Goal: Check status

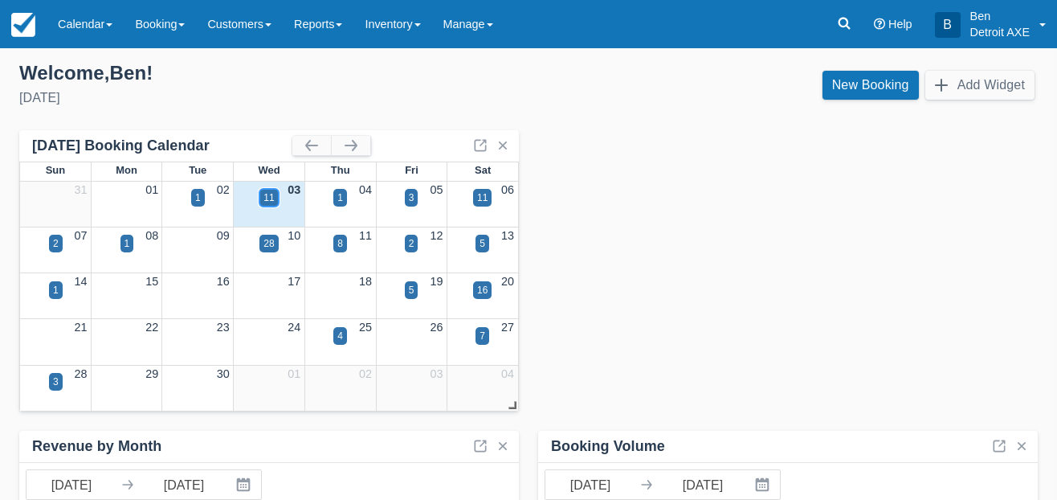
drag, startPoint x: 0, startPoint y: 0, endPoint x: 272, endPoint y: 194, distance: 334.7
click at [272, 194] on div "11" at bounding box center [269, 197] width 10 height 14
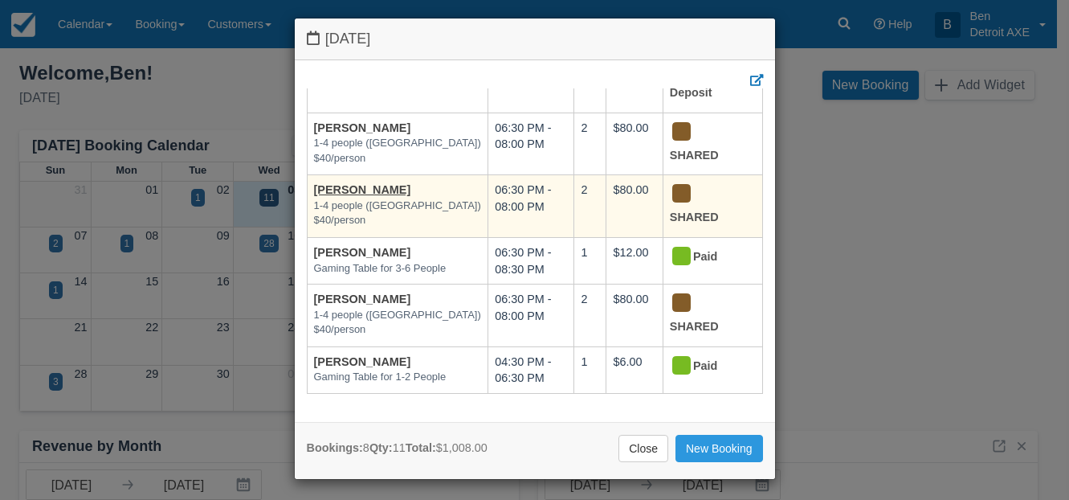
scroll to position [10, 0]
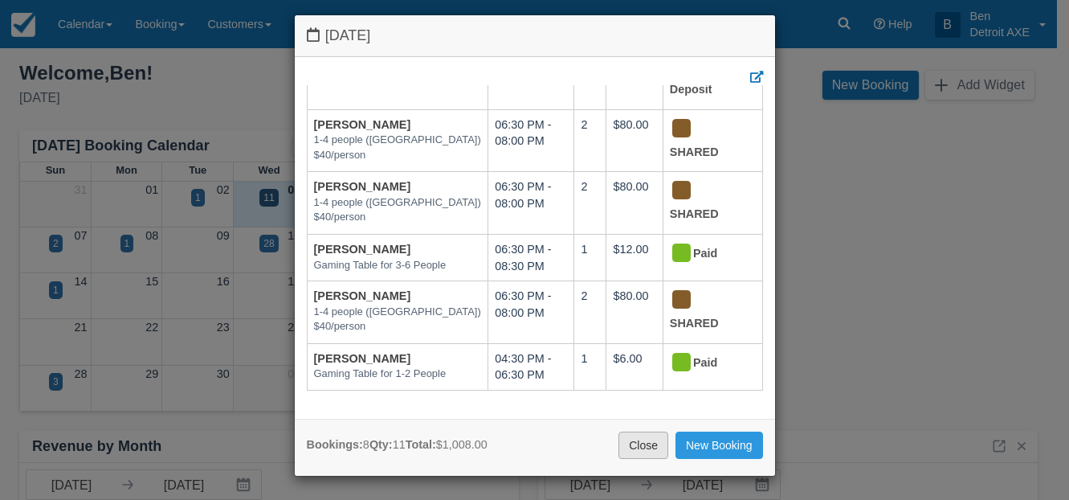
click at [645, 444] on link "Close" at bounding box center [644, 444] width 50 height 27
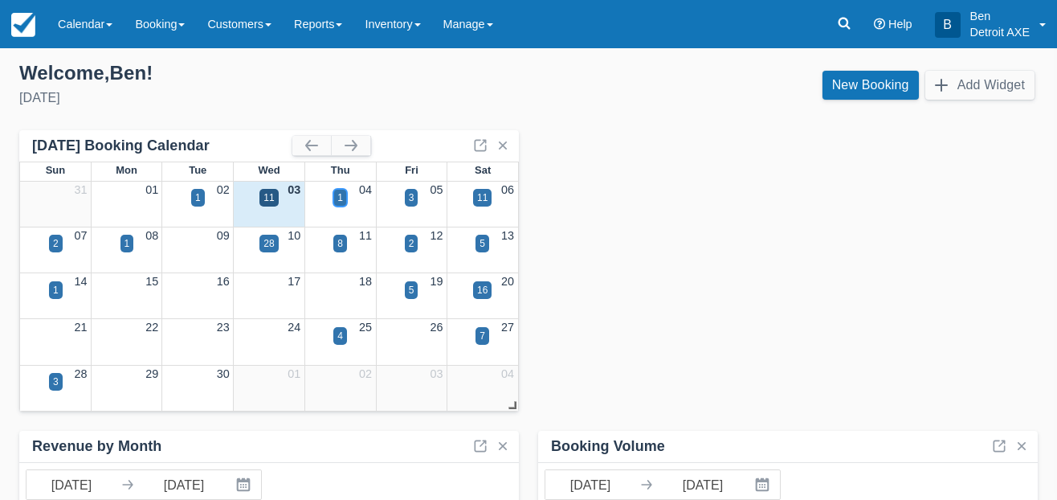
click at [337, 190] on div "1" at bounding box center [340, 197] width 6 height 14
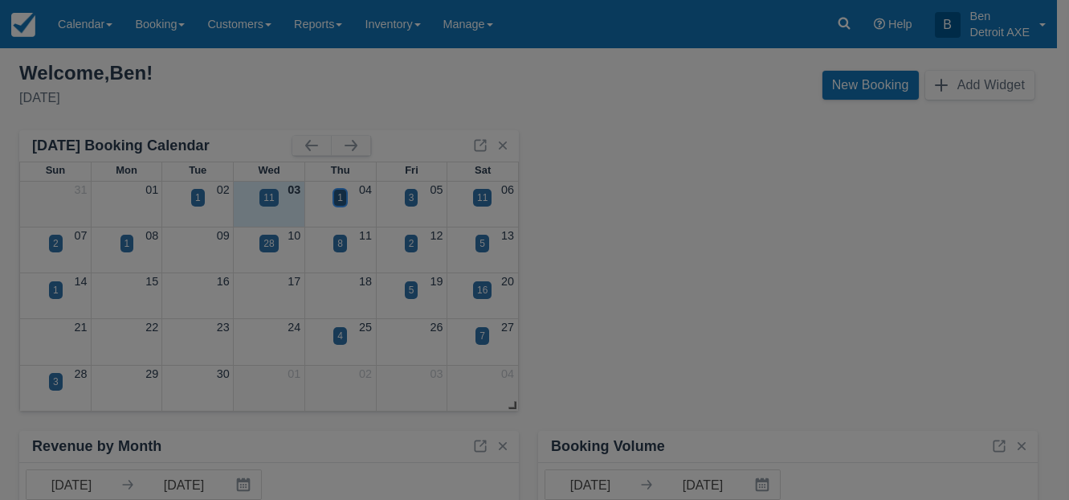
scroll to position [0, 0]
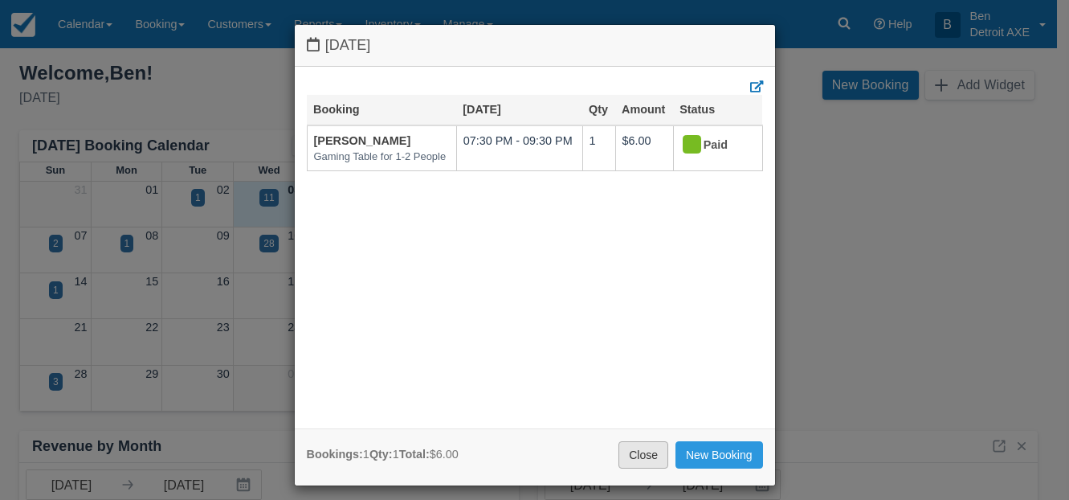
click at [636, 456] on link "Close" at bounding box center [644, 454] width 50 height 27
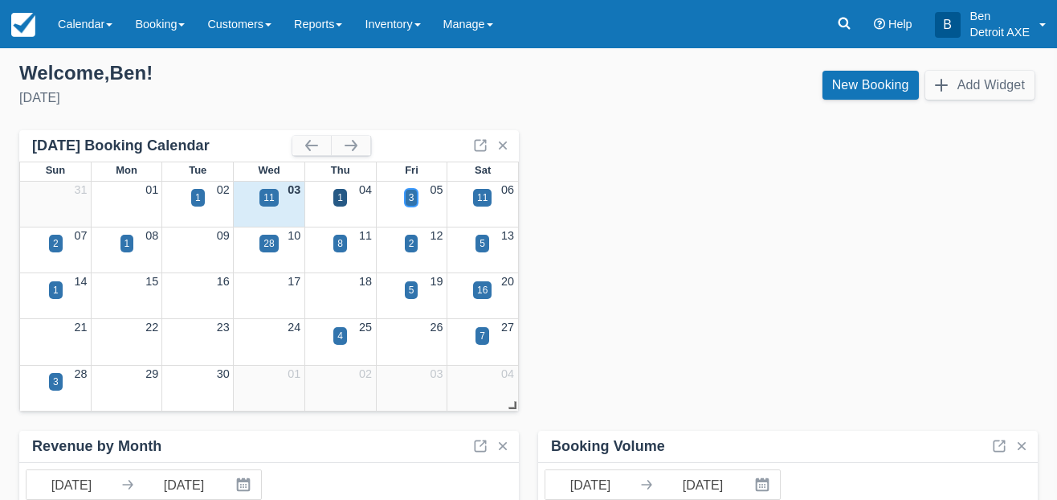
click at [413, 199] on div "3" at bounding box center [412, 197] width 6 height 14
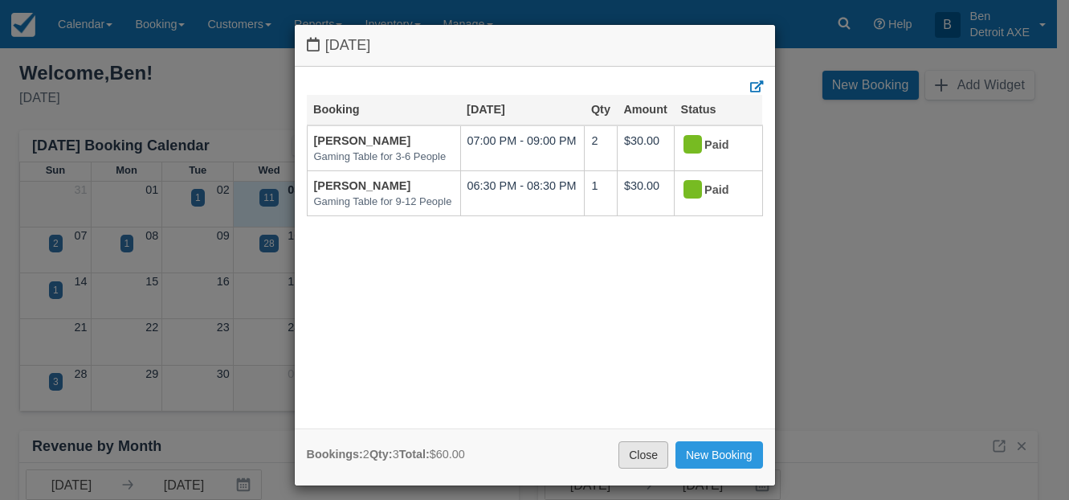
click at [642, 456] on link "Close" at bounding box center [644, 454] width 50 height 27
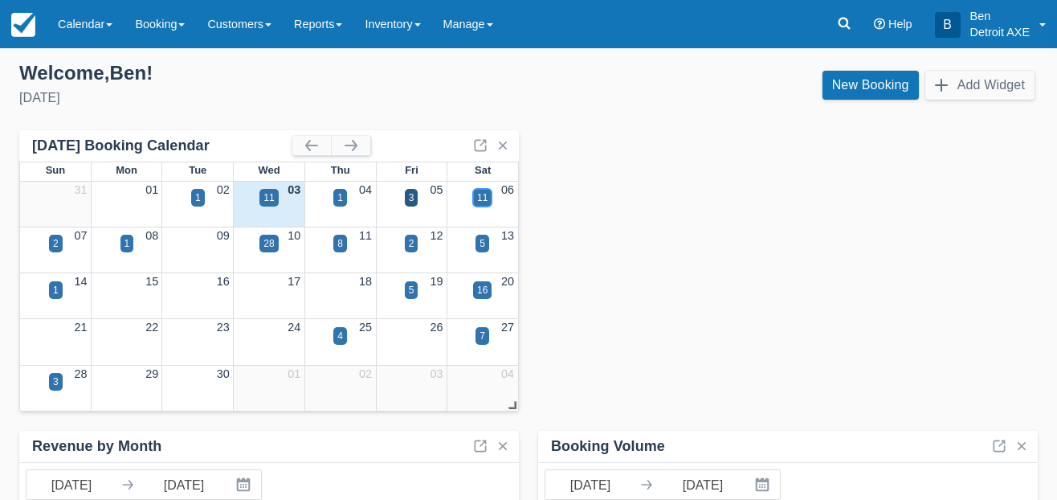
click at [480, 205] on div "11" at bounding box center [482, 198] width 18 height 18
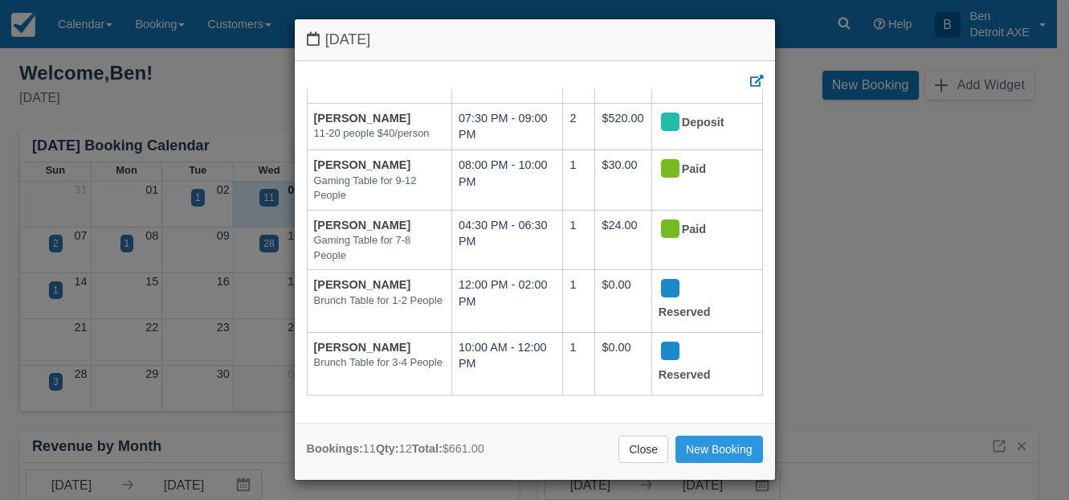
scroll to position [10, 0]
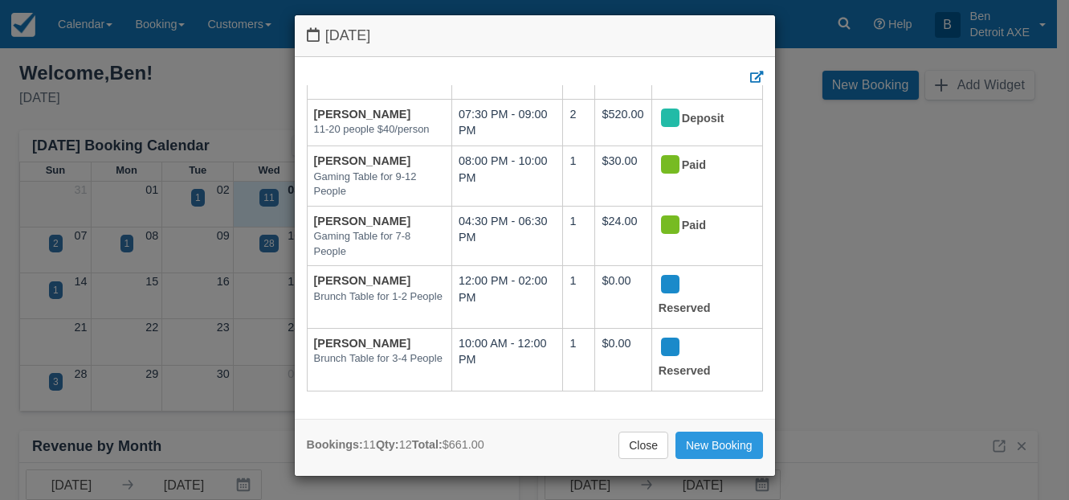
click at [654, 448] on link "Close" at bounding box center [644, 444] width 50 height 27
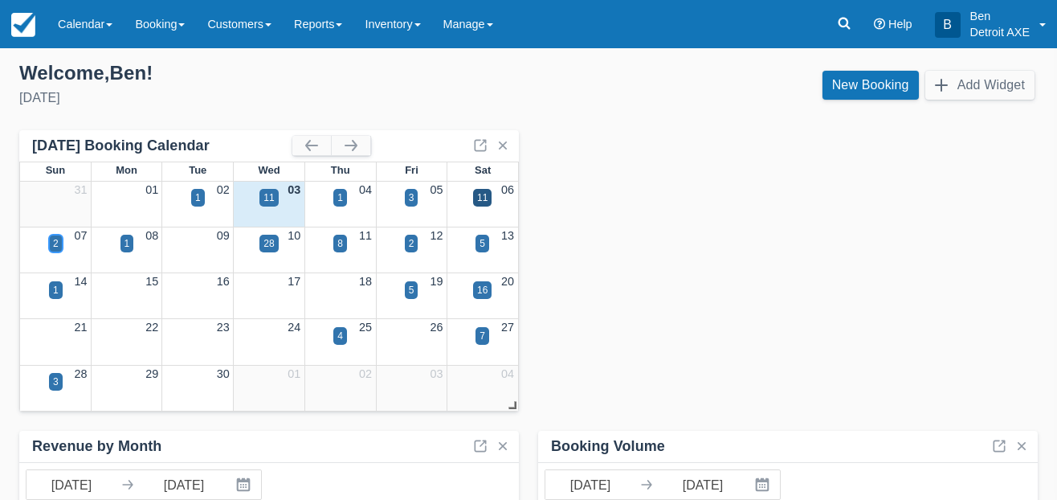
click at [53, 241] on div "2" at bounding box center [56, 243] width 6 height 14
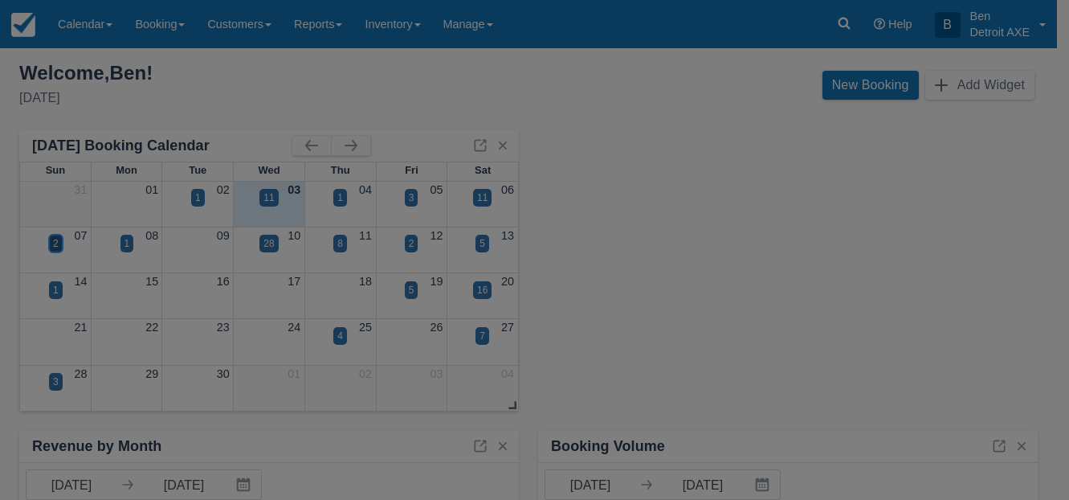
scroll to position [0, 0]
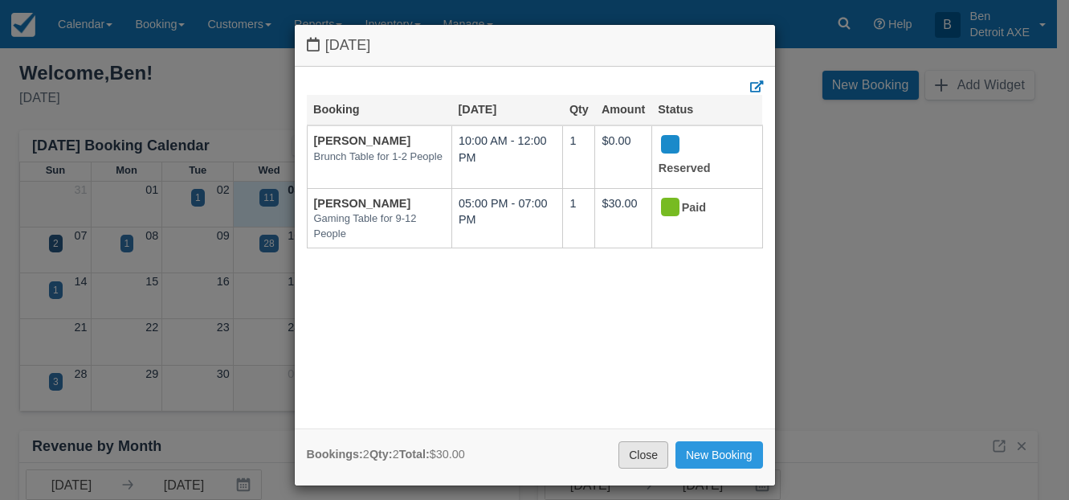
click at [632, 448] on link "Close" at bounding box center [644, 454] width 50 height 27
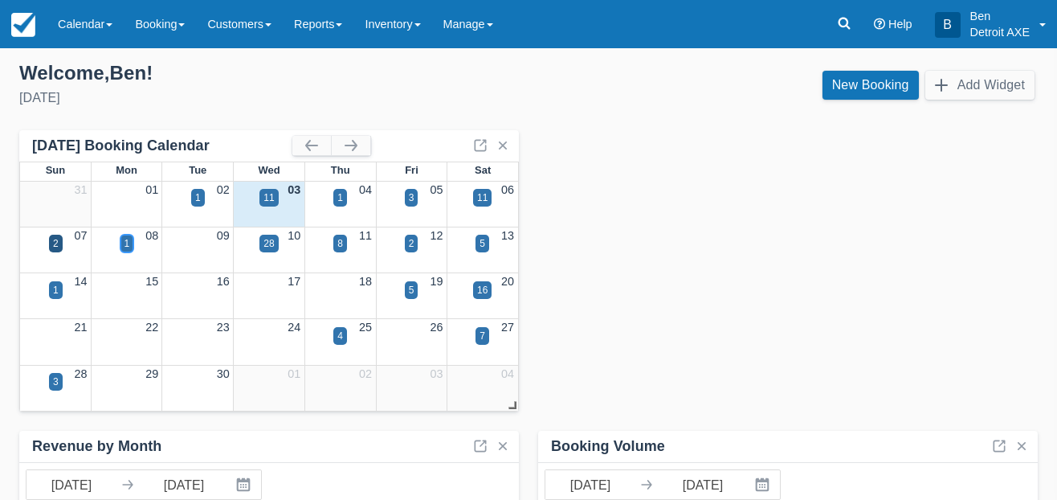
click at [133, 242] on div "1" at bounding box center [128, 244] width 14 height 18
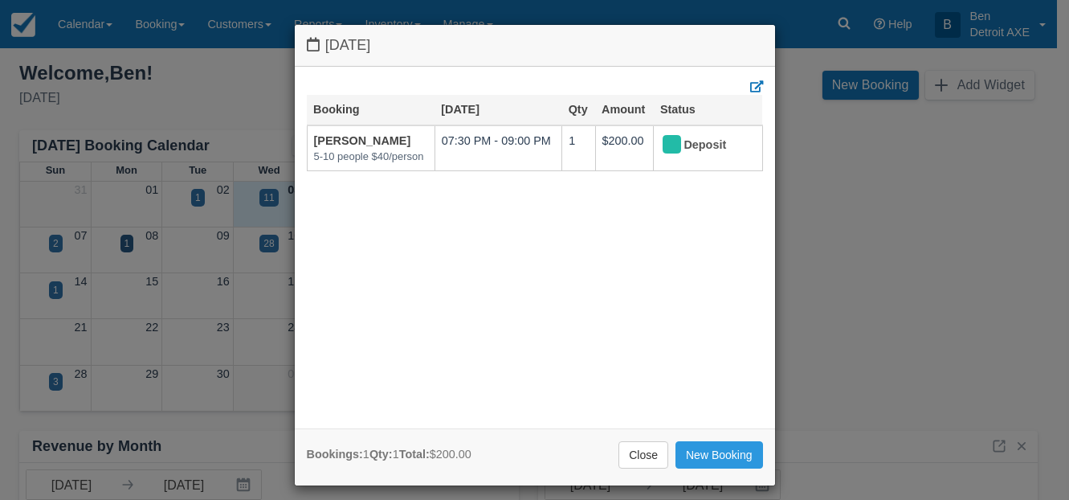
scroll to position [3, 0]
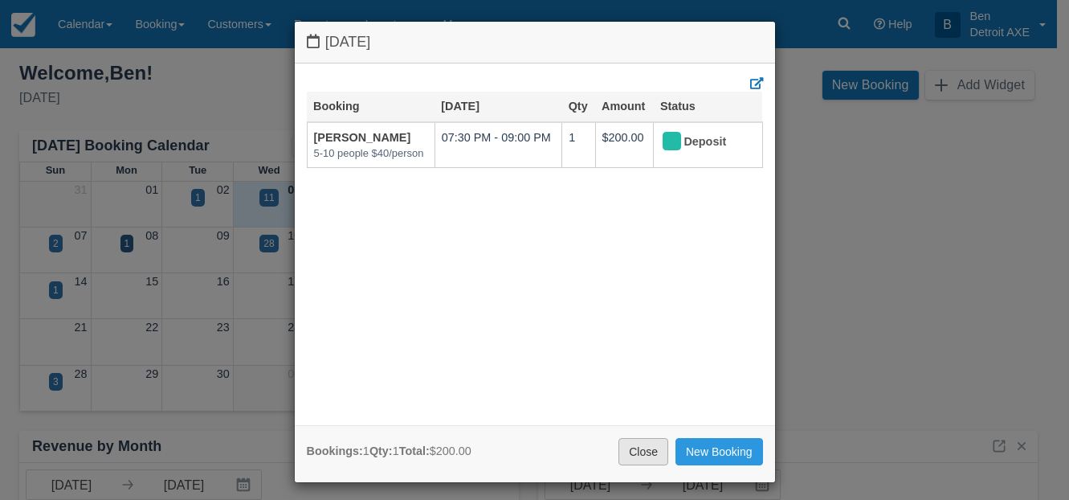
click at [619, 455] on link "Close" at bounding box center [644, 451] width 50 height 27
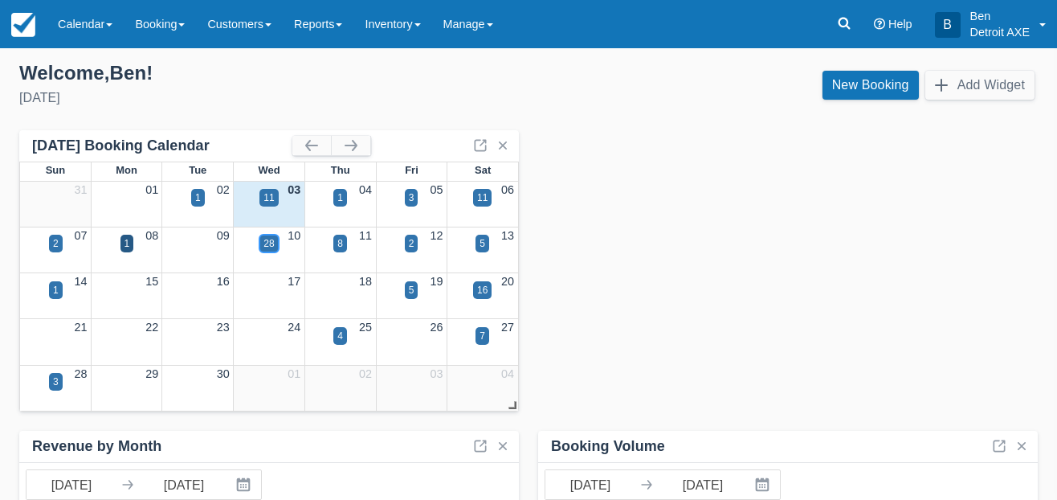
click at [271, 249] on div "28" at bounding box center [269, 243] width 10 height 14
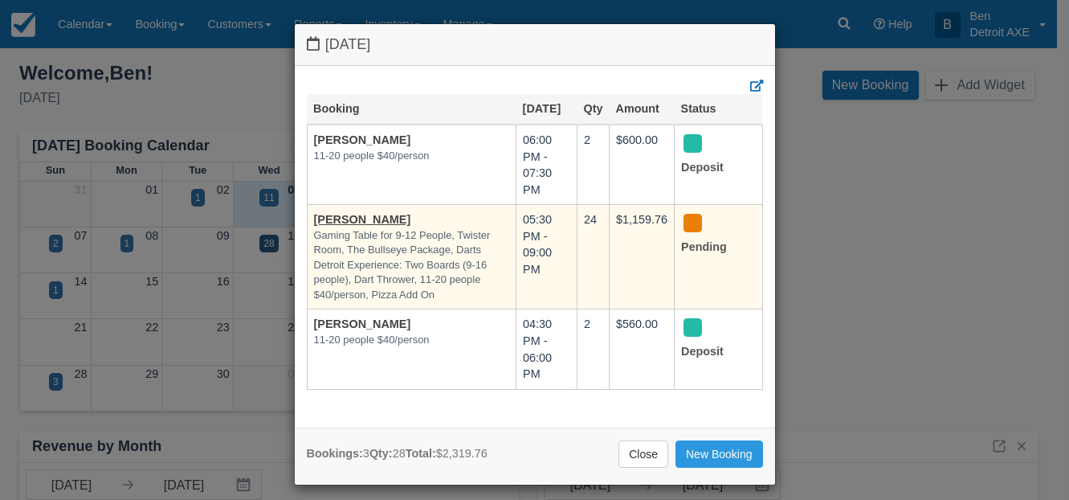
scroll to position [0, 0]
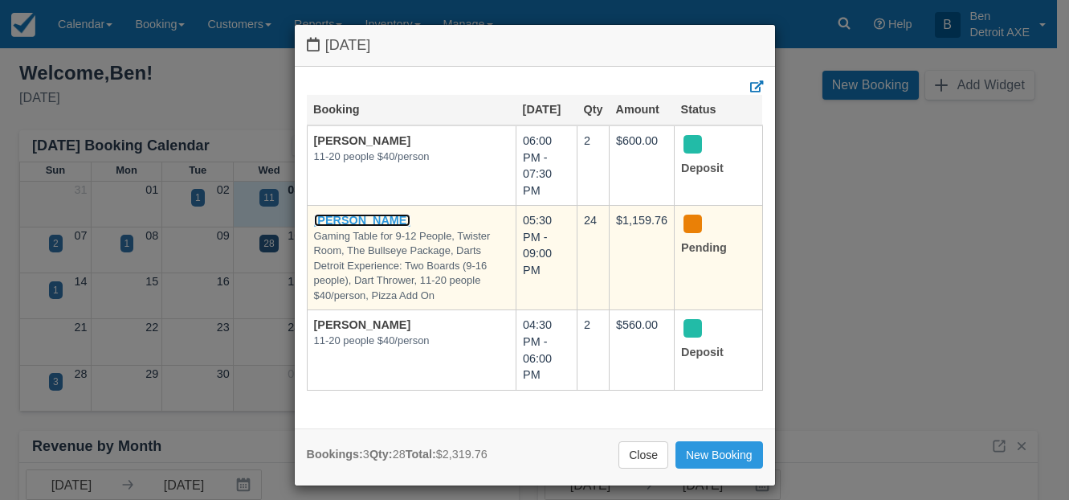
click at [361, 214] on link "Kim Szlachetka" at bounding box center [362, 220] width 97 height 13
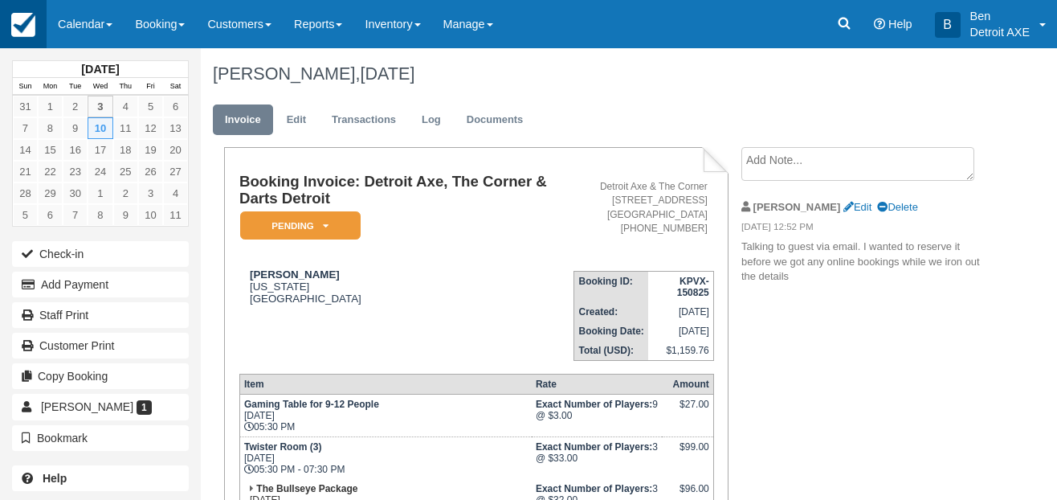
click at [25, 29] on img at bounding box center [23, 25] width 24 height 24
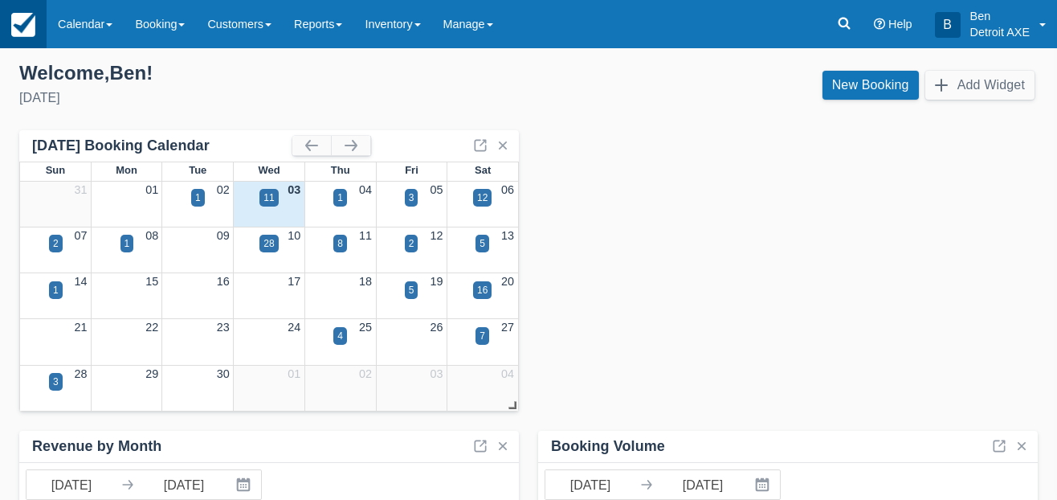
click at [20, 14] on img at bounding box center [23, 25] width 24 height 24
click at [486, 199] on div "12" at bounding box center [482, 197] width 10 height 14
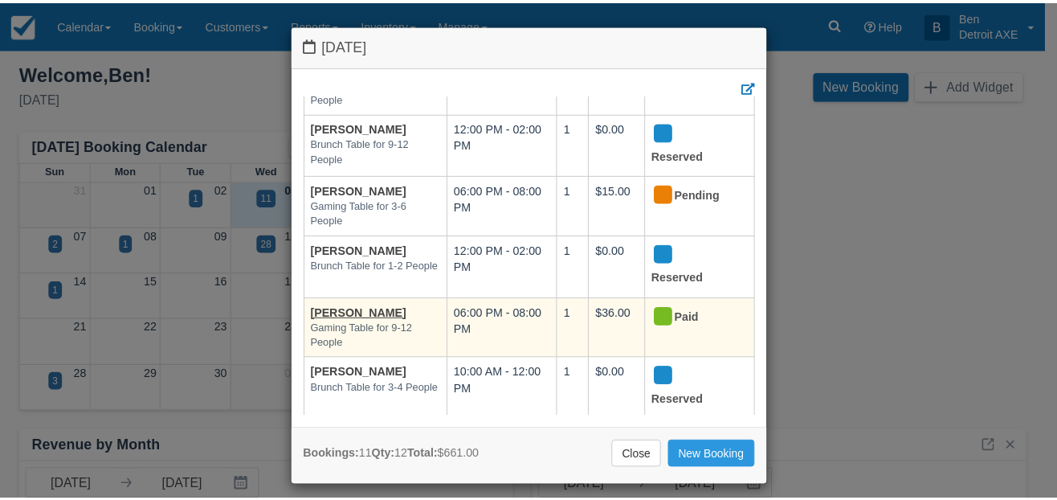
scroll to position [148, 0]
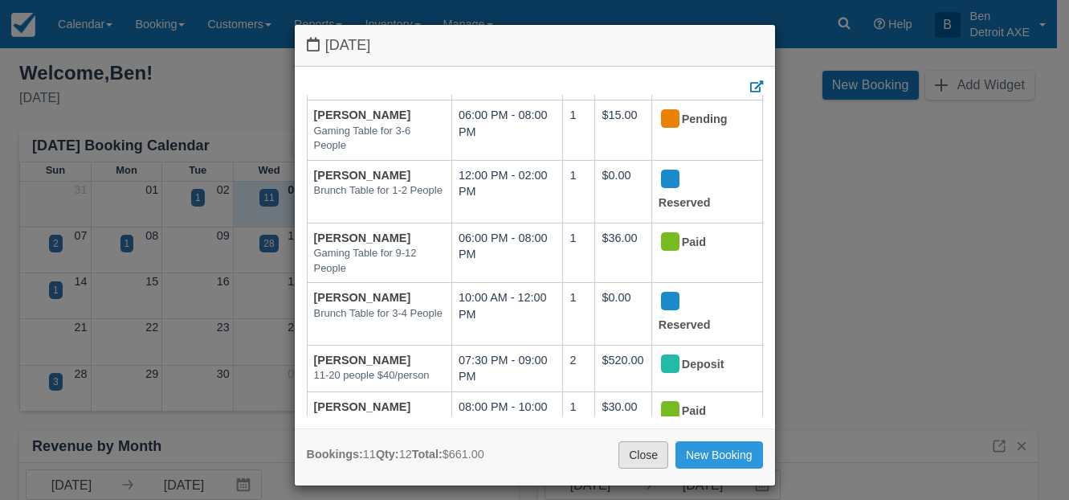
click at [640, 462] on link "Close" at bounding box center [644, 454] width 50 height 27
